Goal: Information Seeking & Learning: Learn about a topic

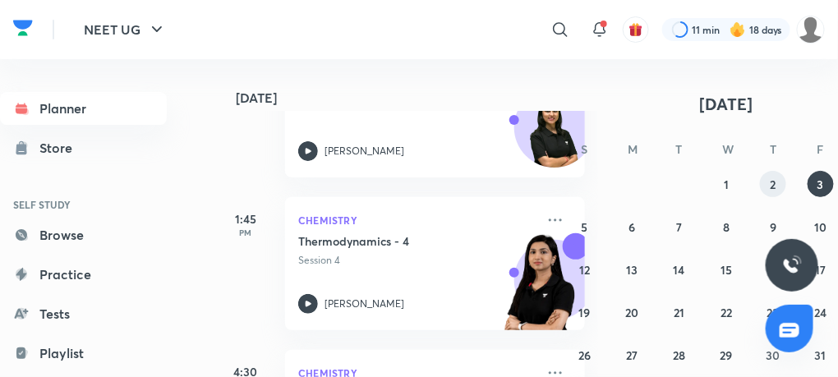
click at [776, 183] on abbr "2" at bounding box center [774, 185] width 6 height 16
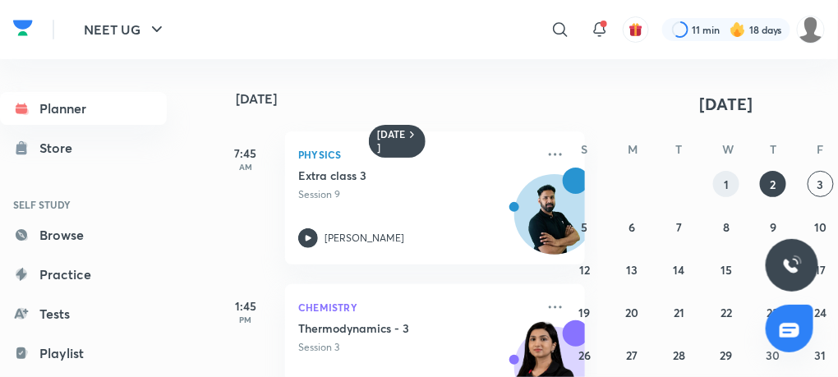
click at [733, 183] on button "1" at bounding box center [726, 184] width 26 height 26
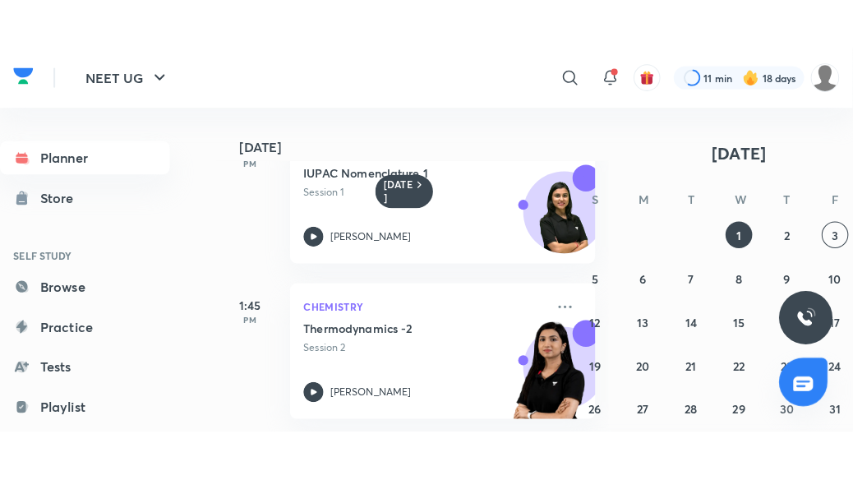
scroll to position [334, 0]
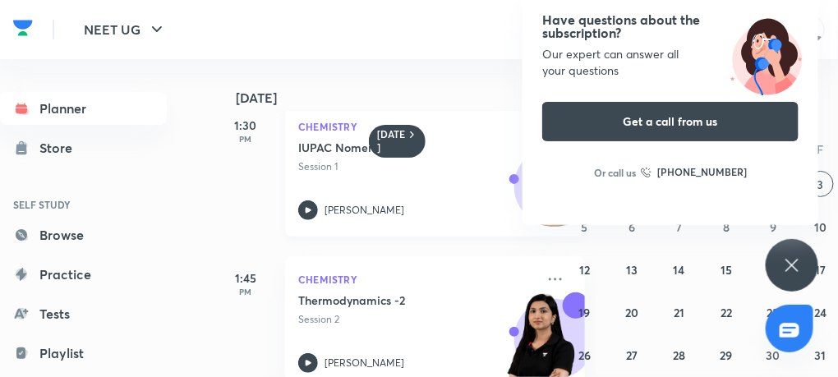
click at [311, 208] on icon at bounding box center [308, 210] width 20 height 20
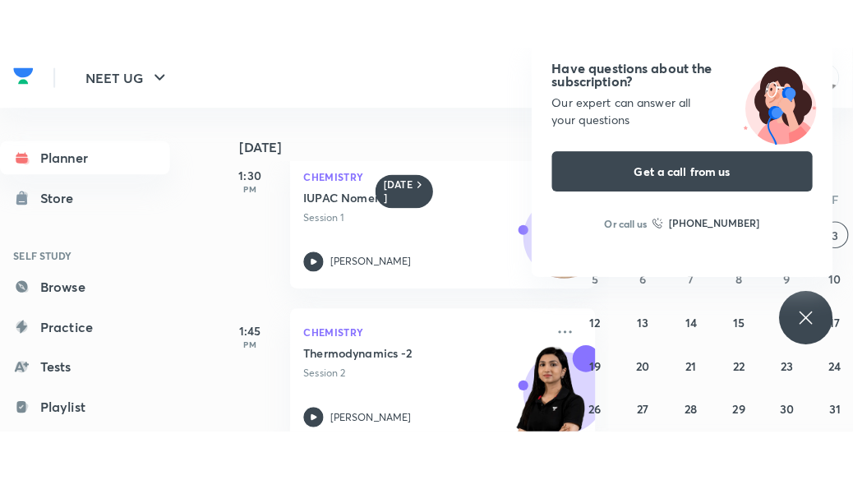
scroll to position [268, 0]
